Goal: Check status: Check status

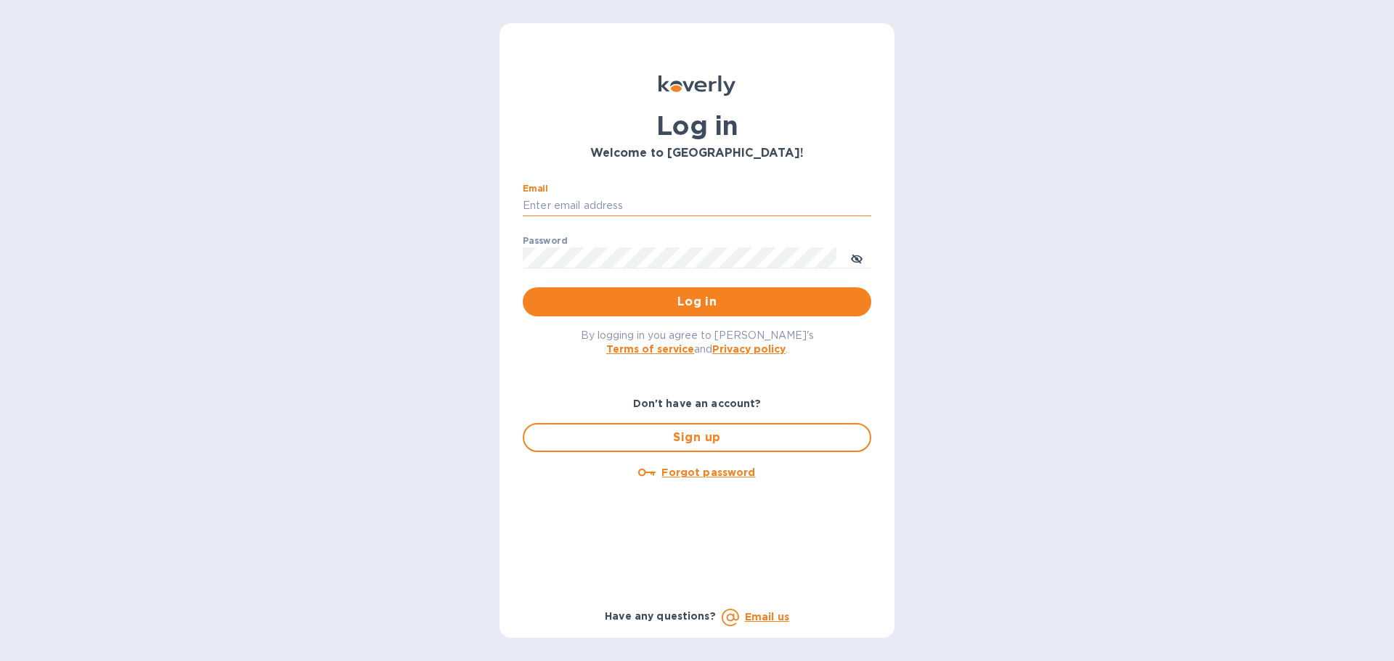
click at [550, 212] on input "Email" at bounding box center [697, 206] width 348 height 22
type input "kelly.christensen@shipspry.com"
click at [705, 304] on span "Log in" at bounding box center [696, 301] width 325 height 17
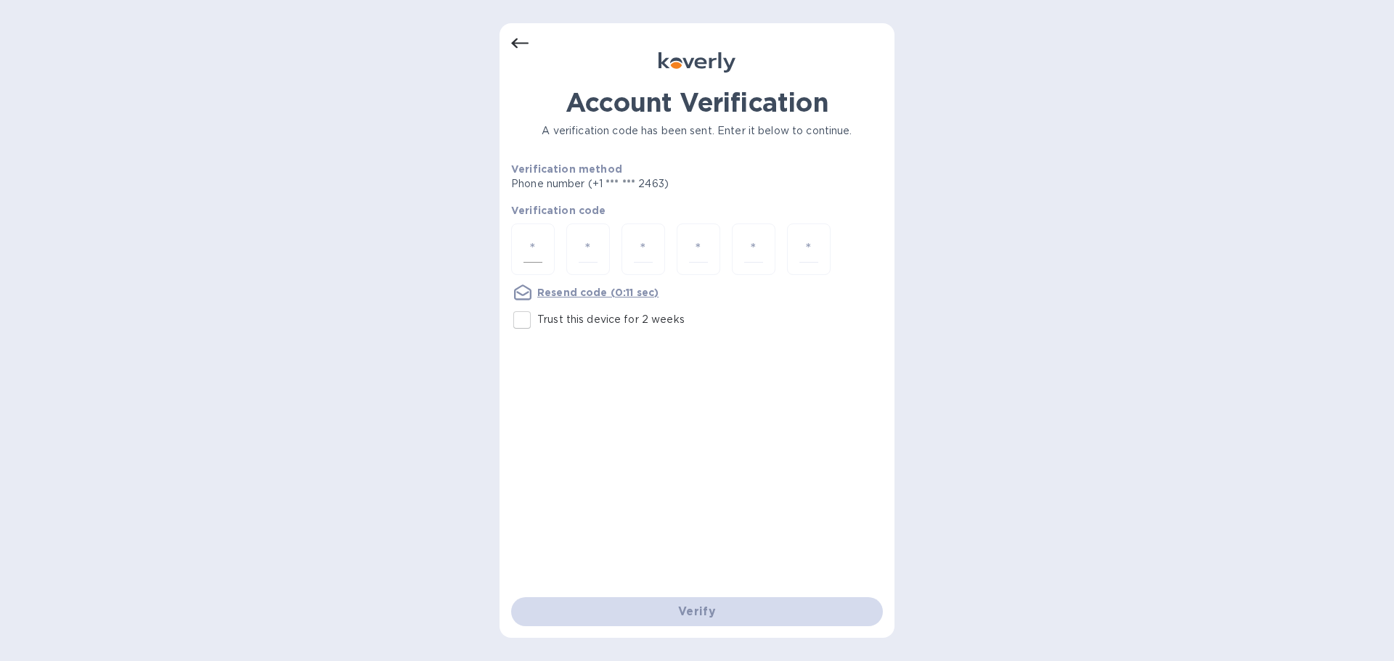
click at [531, 248] on input "number" at bounding box center [532, 249] width 19 height 27
type input "4"
type input "9"
type input "5"
type input "4"
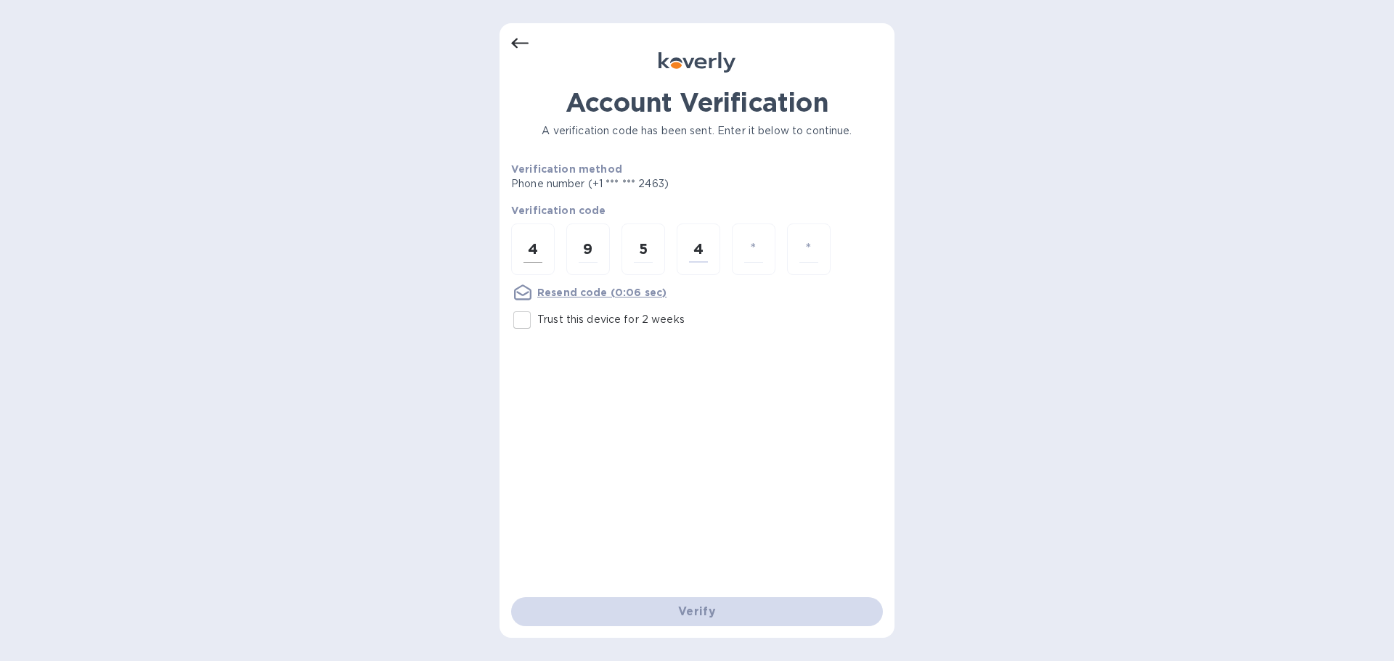
type input "8"
type input "4"
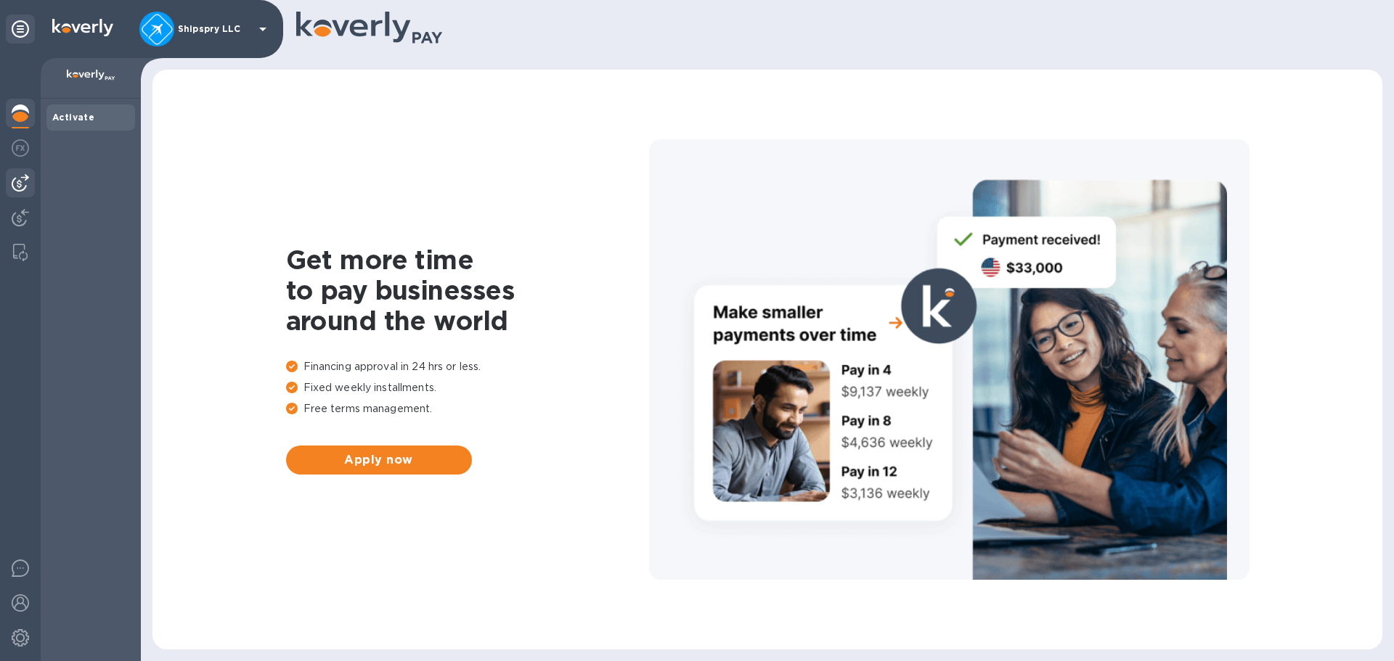
click at [13, 176] on img at bounding box center [20, 182] width 17 height 17
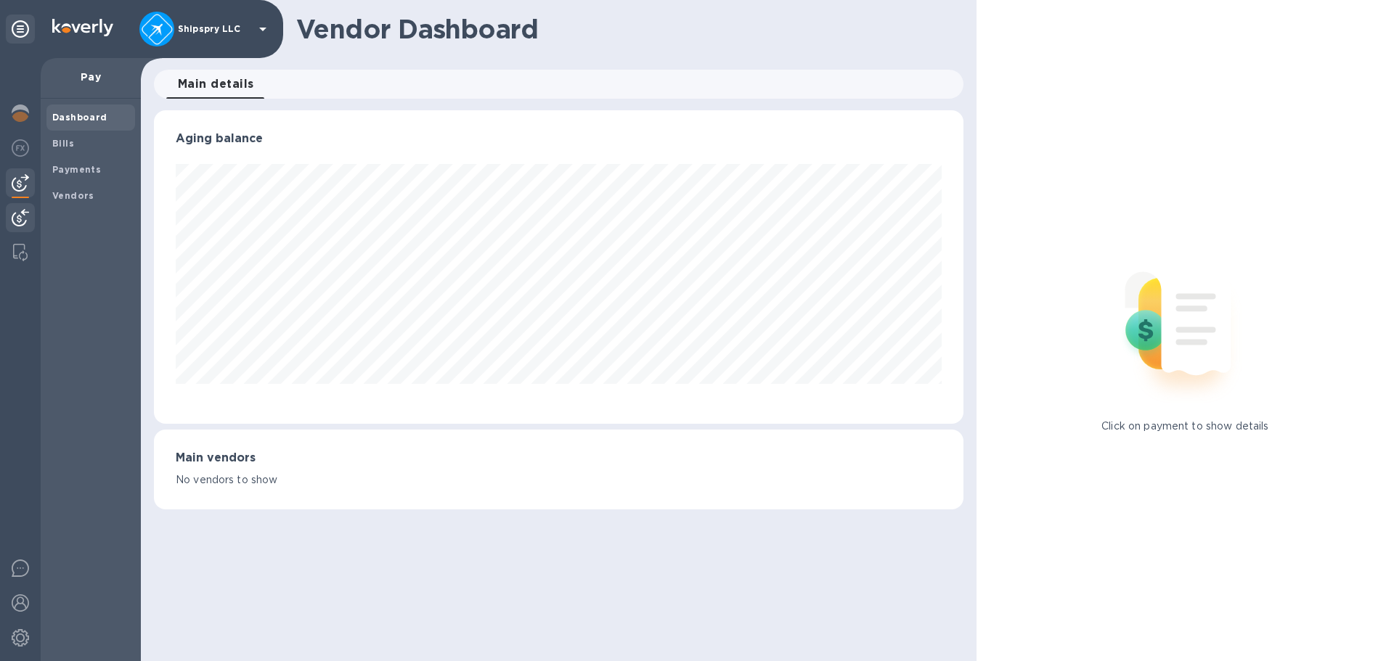
scroll to position [314, 809]
click at [24, 219] on img at bounding box center [20, 217] width 17 height 17
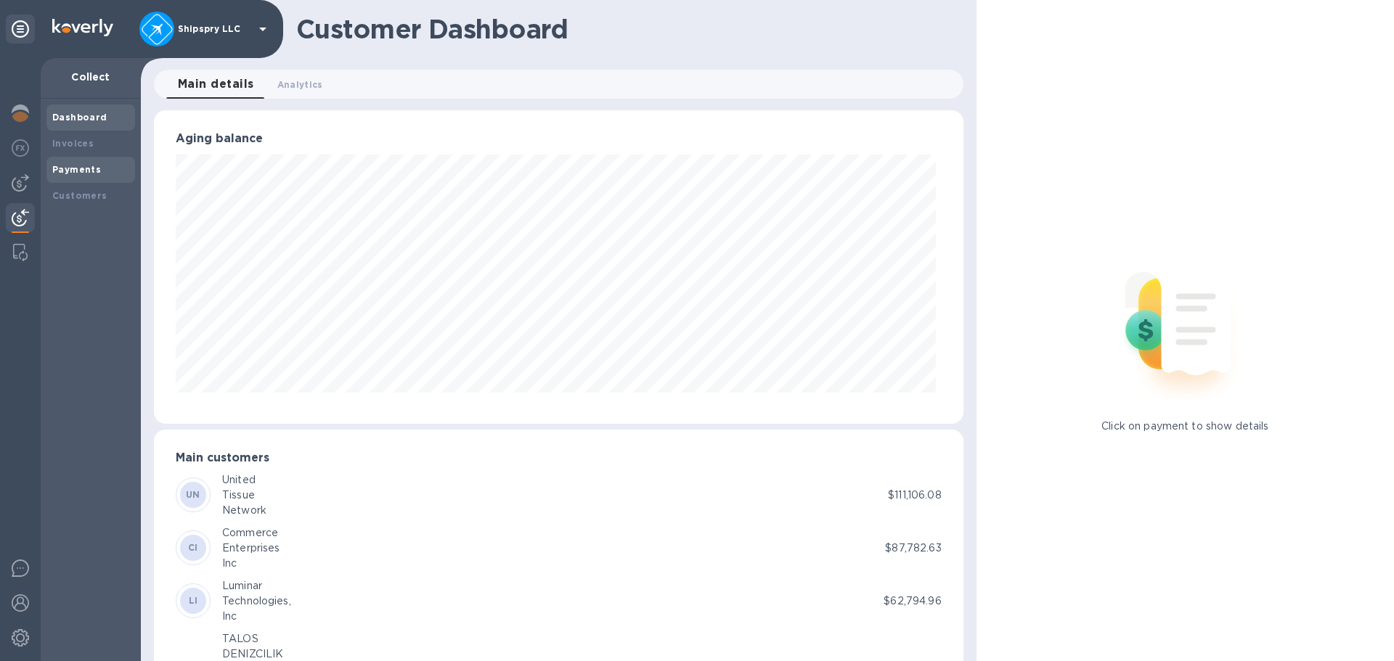
scroll to position [725633, 725143]
click at [97, 168] on b "Payments" at bounding box center [76, 169] width 49 height 11
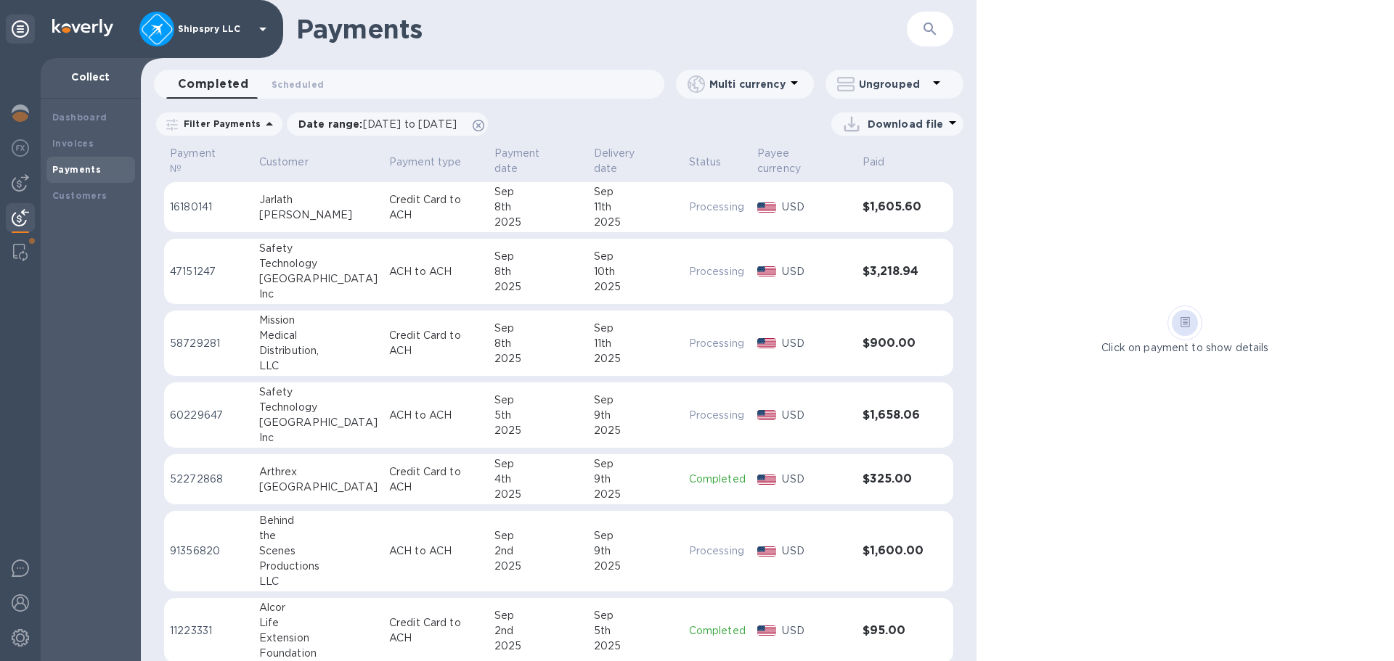
click at [83, 383] on div "Dashboard Invoices Payments Customers" at bounding box center [91, 380] width 100 height 563
click at [494, 215] on div "2025" at bounding box center [538, 222] width 88 height 15
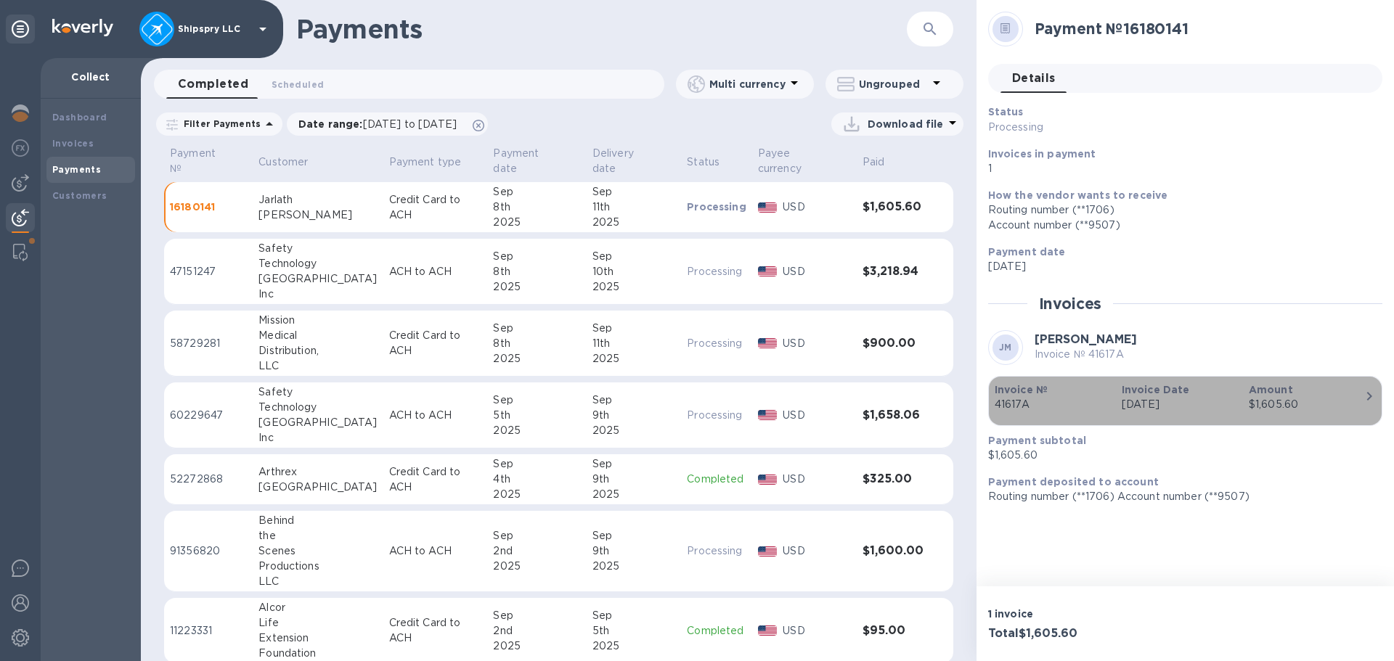
drag, startPoint x: 1032, startPoint y: 404, endPoint x: 1003, endPoint y: 406, distance: 29.1
click at [1003, 406] on p "41617A" at bounding box center [1052, 404] width 115 height 15
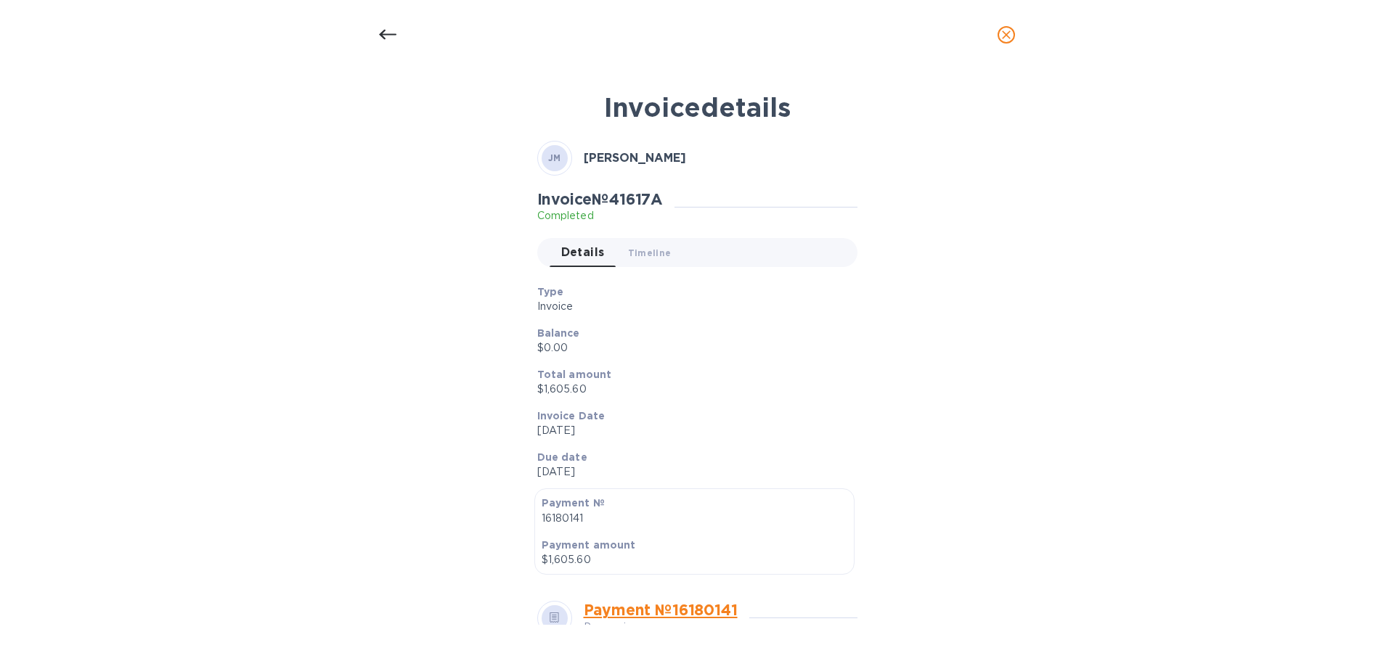
click at [392, 36] on icon at bounding box center [387, 34] width 17 height 17
